Goal: Transaction & Acquisition: Purchase product/service

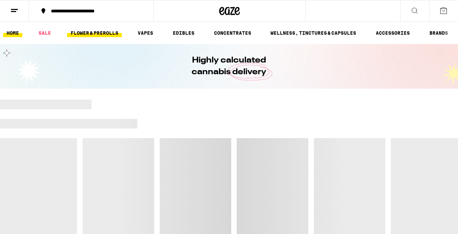
click at [101, 35] on link "FLOWER & PREROLLS" at bounding box center [94, 33] width 55 height 8
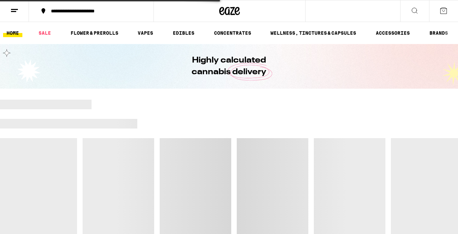
click at [18, 36] on link "HOME" at bounding box center [12, 33] width 19 height 8
click at [150, 33] on link "VAPES" at bounding box center [145, 33] width 22 height 8
